Goal: Book appointment/travel/reservation

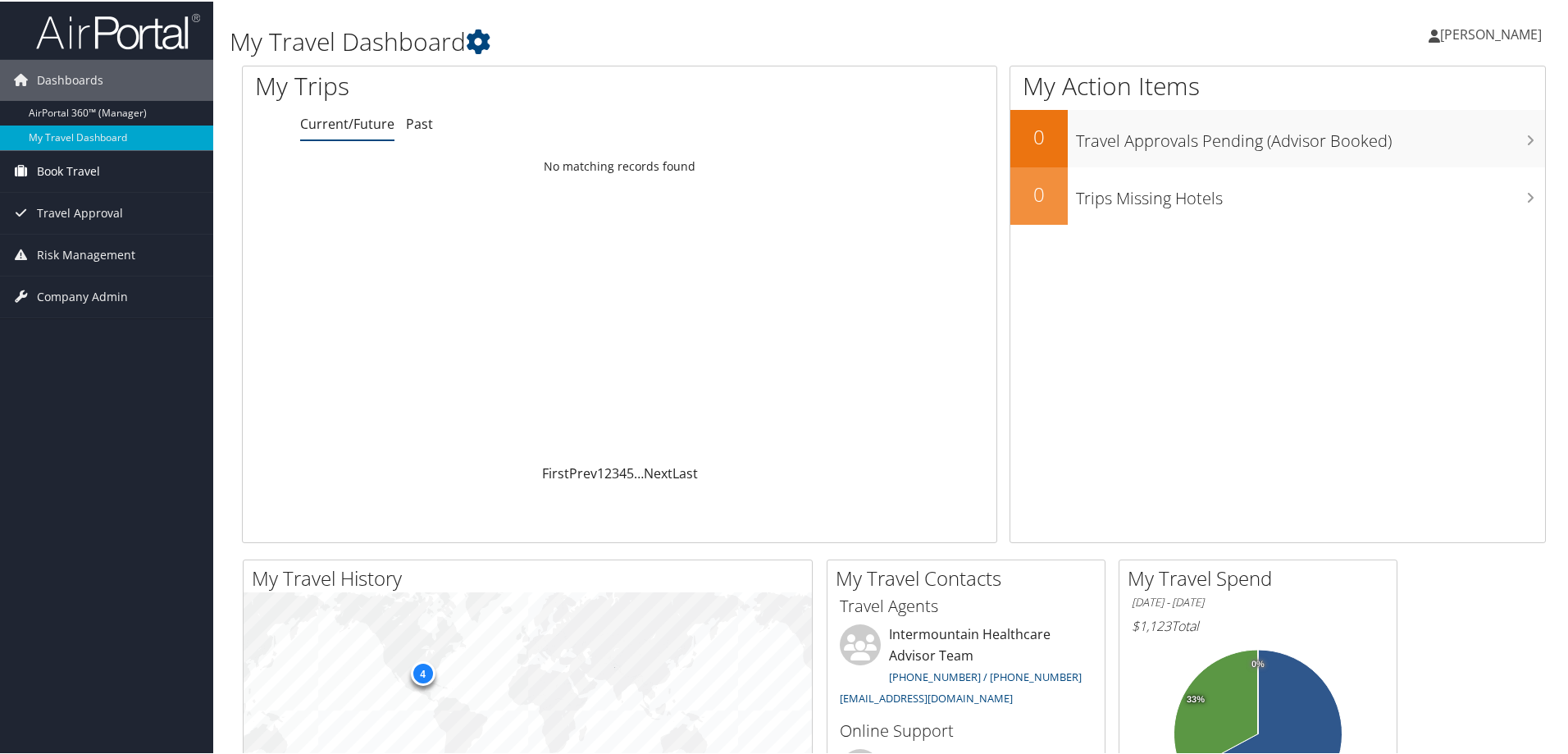
click at [65, 172] on span "Book Travel" at bounding box center [68, 169] width 63 height 41
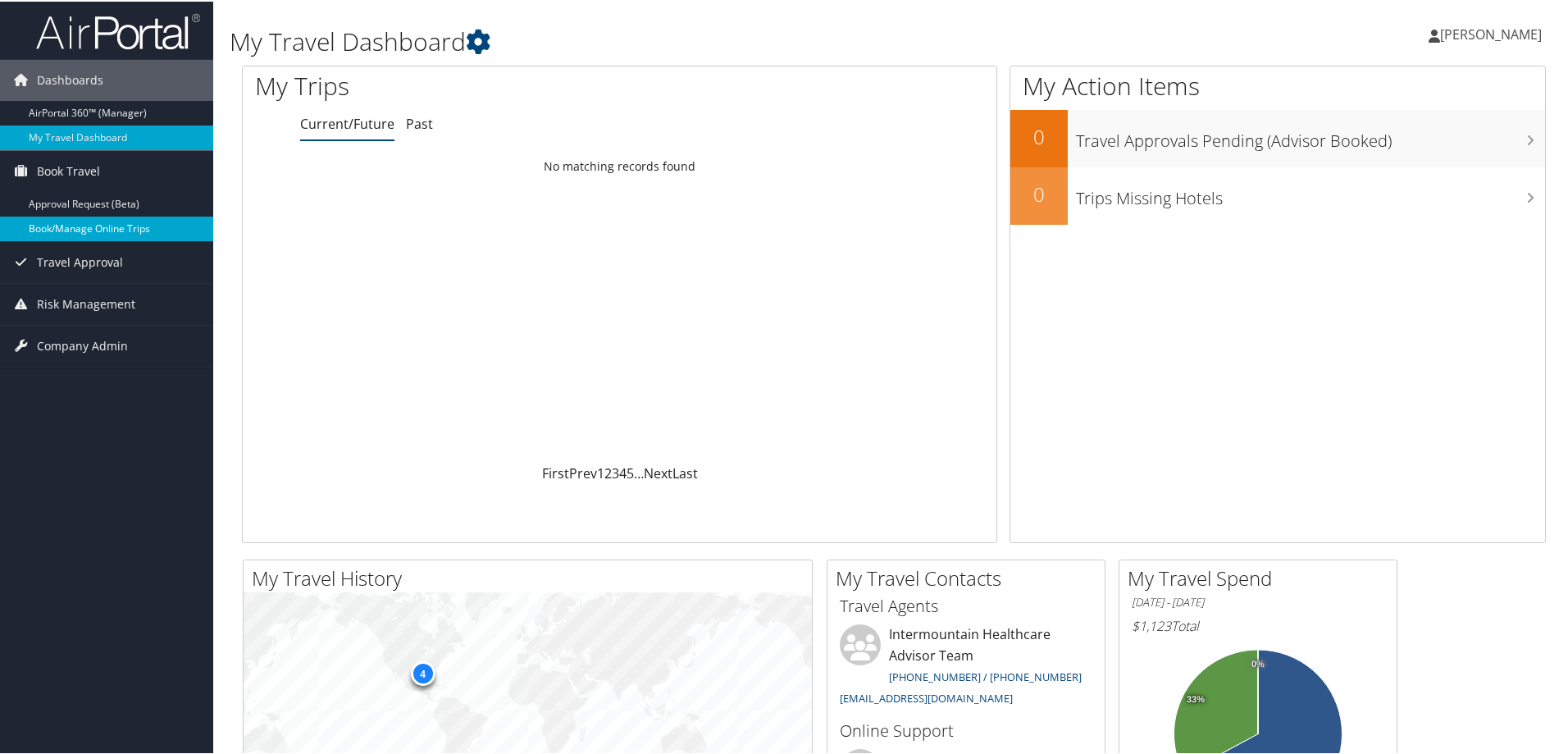
click at [67, 221] on link "Book/Manage Online Trips" at bounding box center [106, 227] width 213 height 25
